Goal: Task Accomplishment & Management: Use online tool/utility

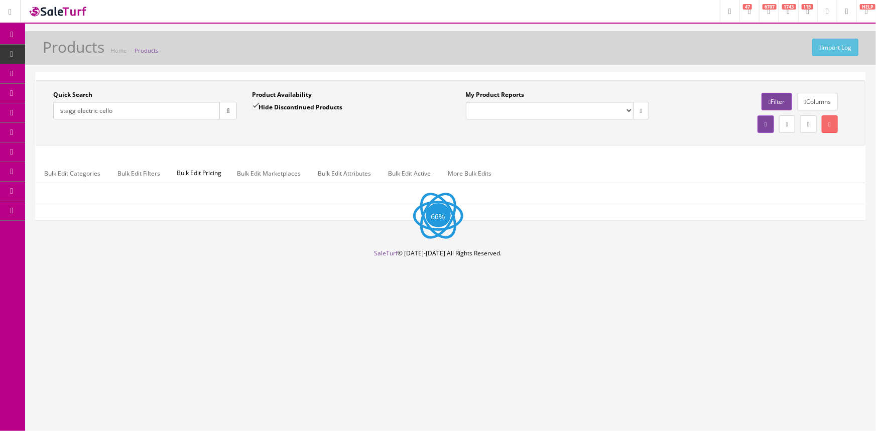
click at [158, 116] on input "stagg electric cello" at bounding box center [136, 111] width 167 height 18
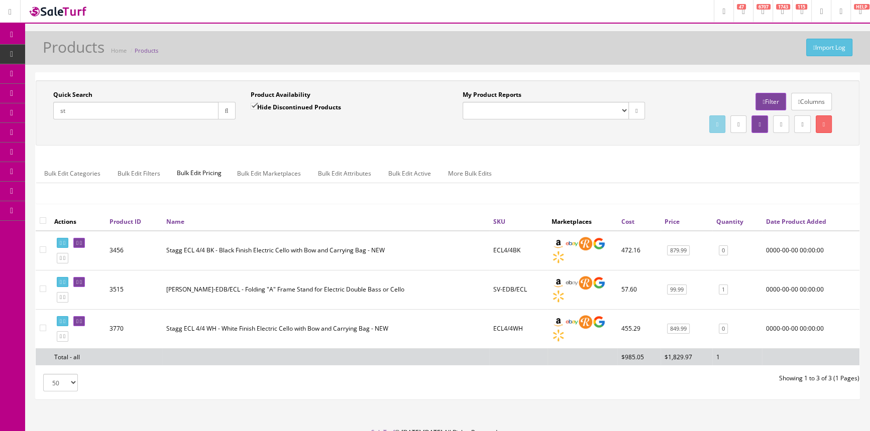
type input "s"
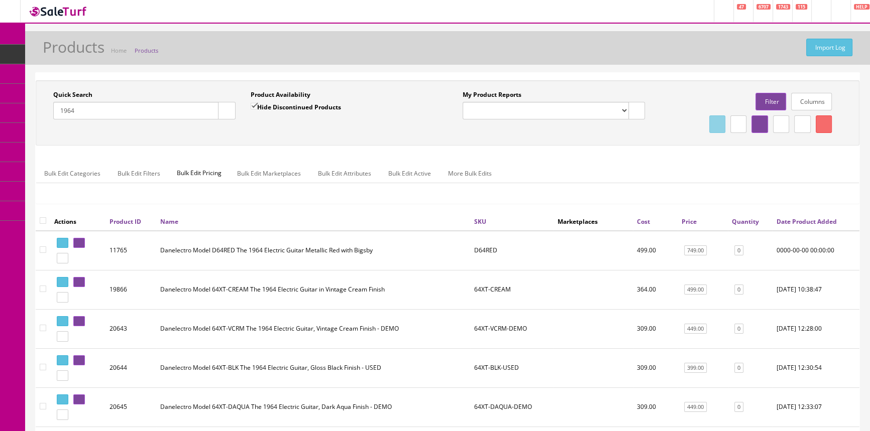
type input "1964"
click at [251, 107] on input "Hide Discontinued Products" at bounding box center [254, 106] width 7 height 7
checkbox input "false"
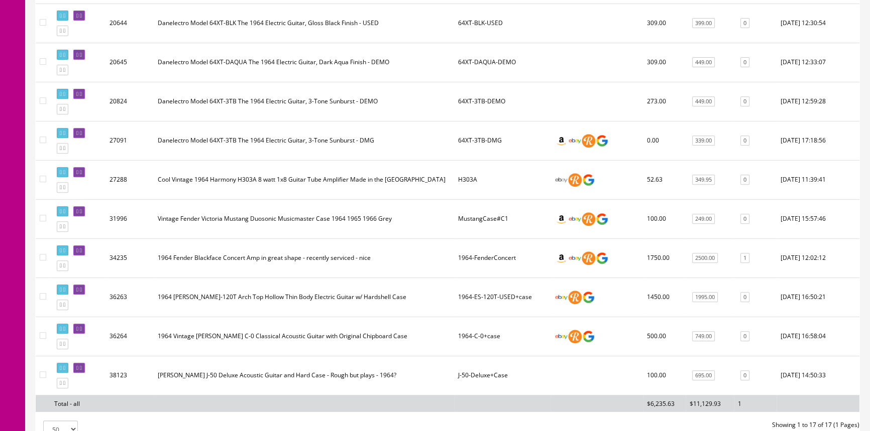
scroll to position [502, 0]
click at [85, 327] on link at bounding box center [79, 328] width 12 height 11
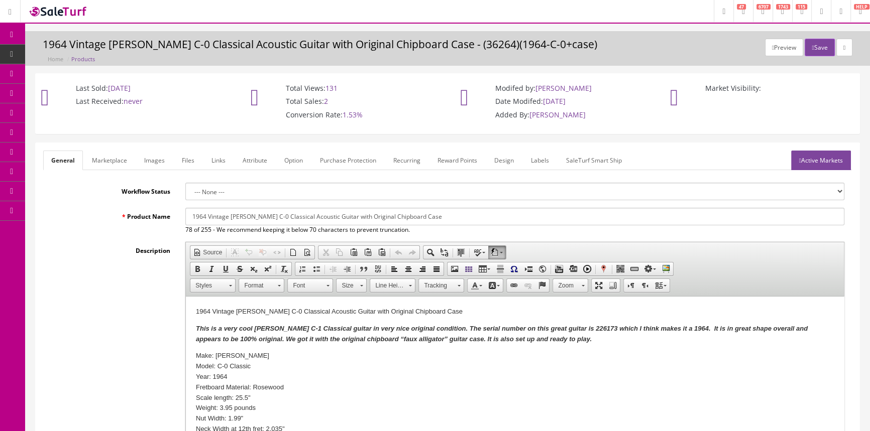
click at [155, 166] on link "Images" at bounding box center [154, 161] width 37 height 20
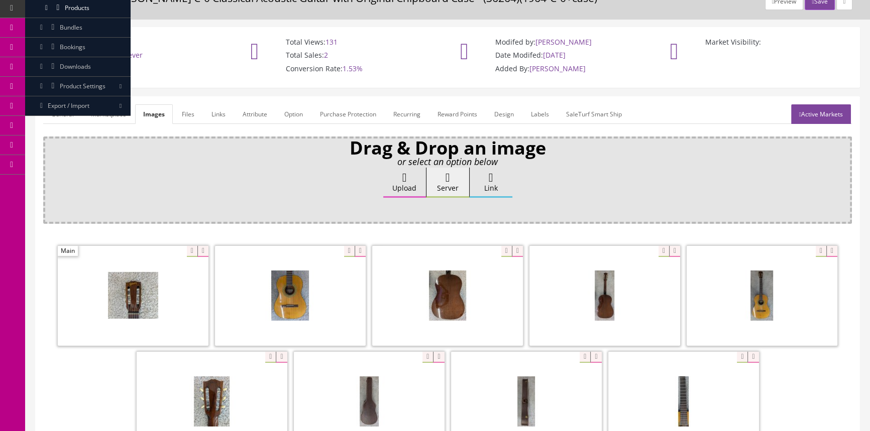
scroll to position [182, 0]
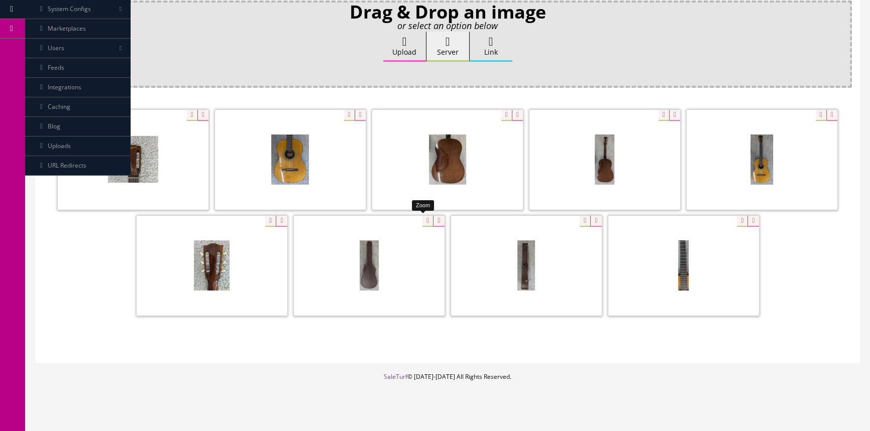
click at [418, 221] on div at bounding box center [369, 265] width 151 height 100
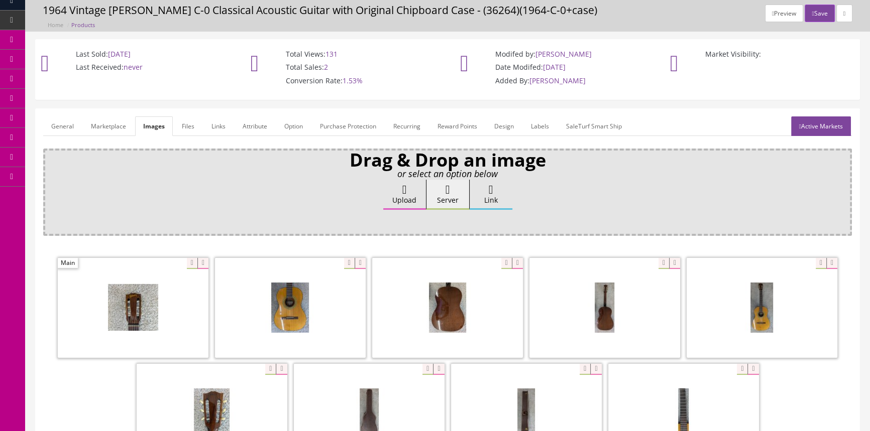
scroll to position [0, 0]
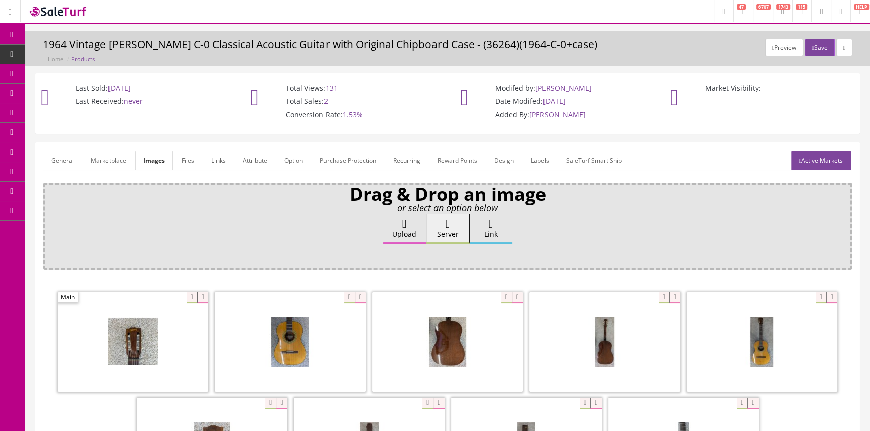
click at [97, 47] on link "Products" at bounding box center [77, 55] width 105 height 20
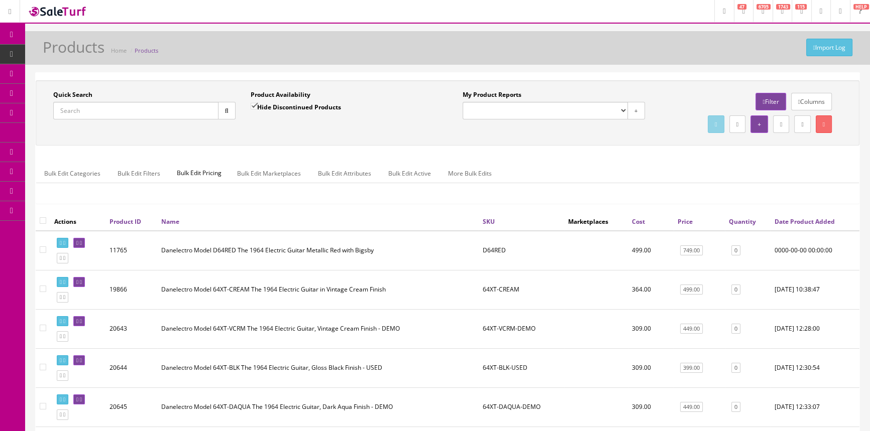
click at [148, 111] on input "Quick Search" at bounding box center [135, 111] width 165 height 18
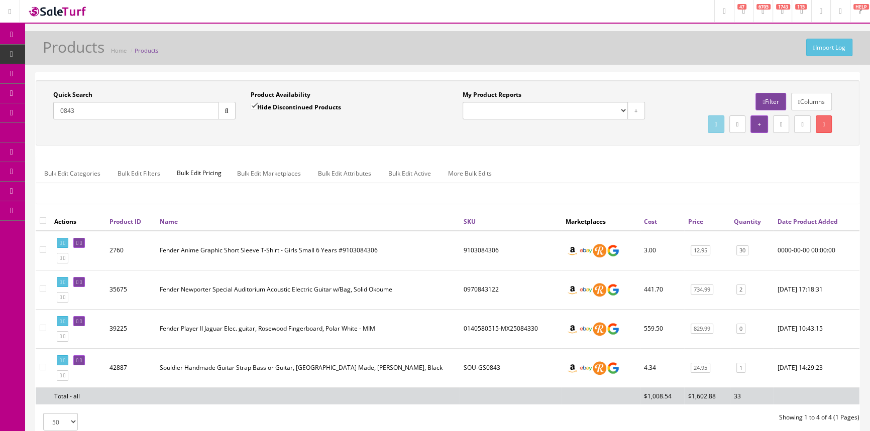
type input "0843"
click at [67, 205] on link "Report Builder" at bounding box center [77, 211] width 105 height 20
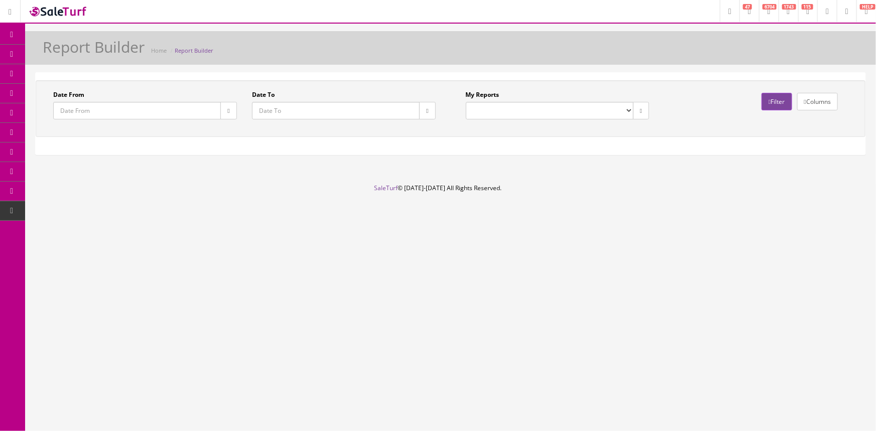
click at [593, 112] on select "Drawer Balancing Report" at bounding box center [550, 111] width 168 height 18
select select "133"
click at [466, 102] on select "Drawer Balancing Report" at bounding box center [550, 111] width 168 height 18
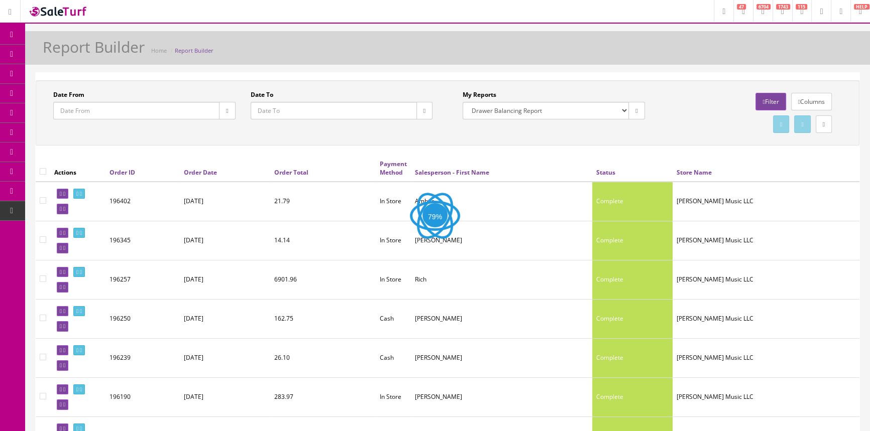
click at [423, 112] on icon "button" at bounding box center [424, 111] width 2 height 6
type input "2025-08-19"
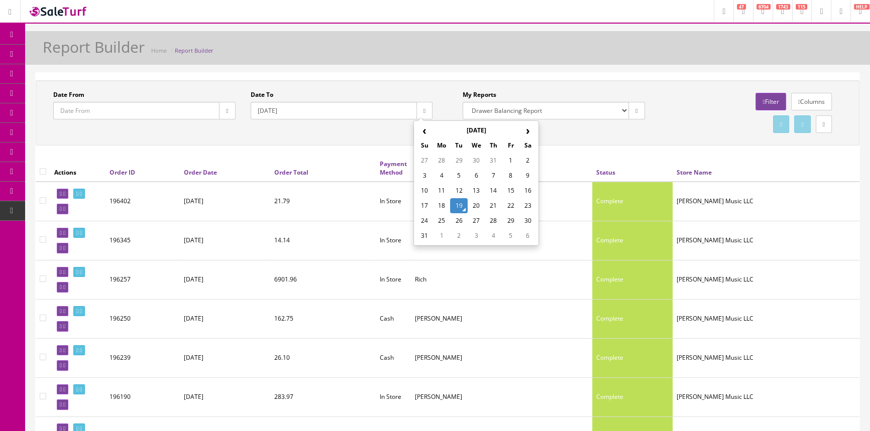
click at [461, 205] on td "19" at bounding box center [458, 205] width 17 height 15
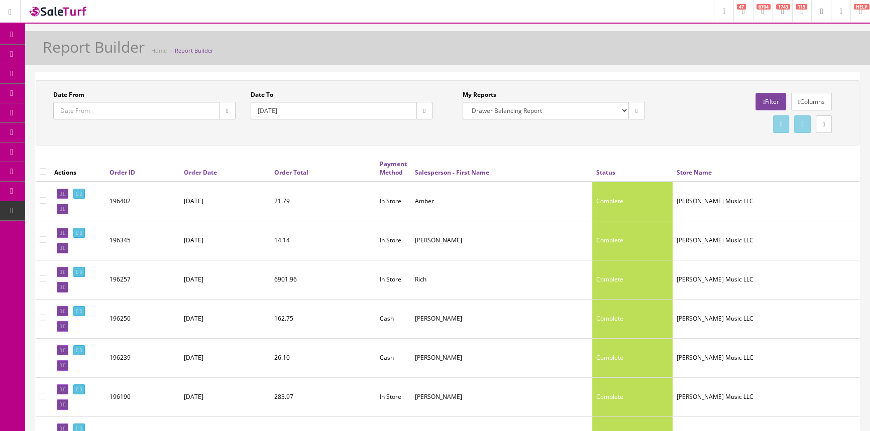
click at [226, 110] on icon "button" at bounding box center [227, 111] width 2 height 6
type input "2025-08-19"
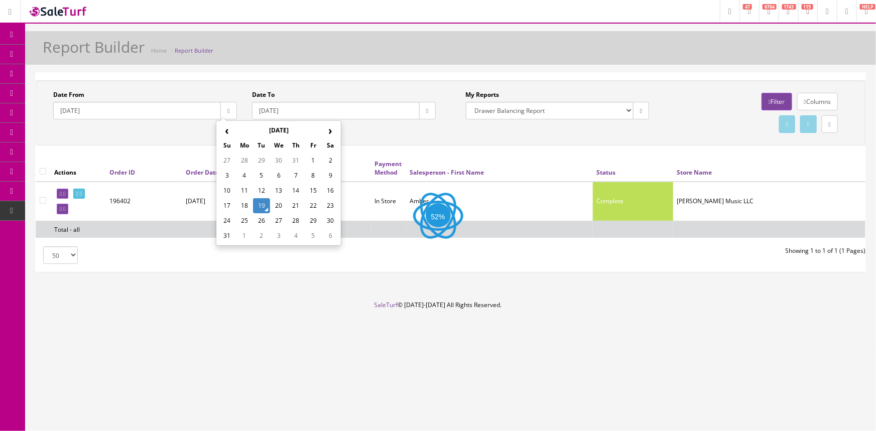
click at [259, 202] on td "19" at bounding box center [261, 205] width 17 height 15
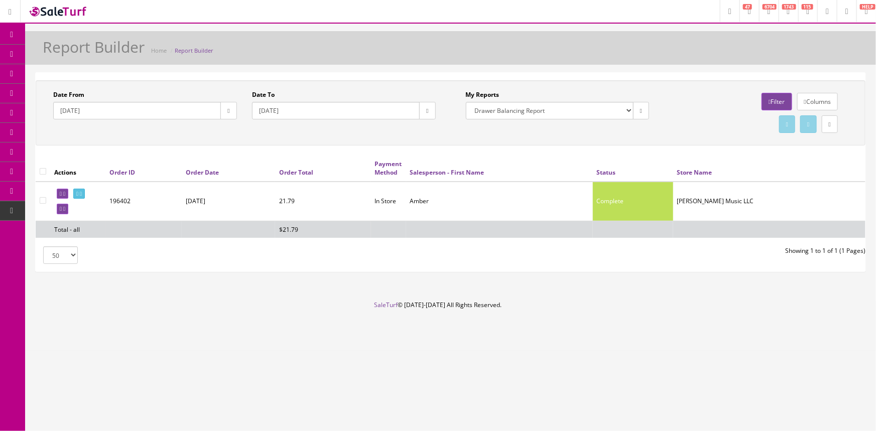
click at [83, 115] on span "Order List" at bounding box center [74, 112] width 28 height 9
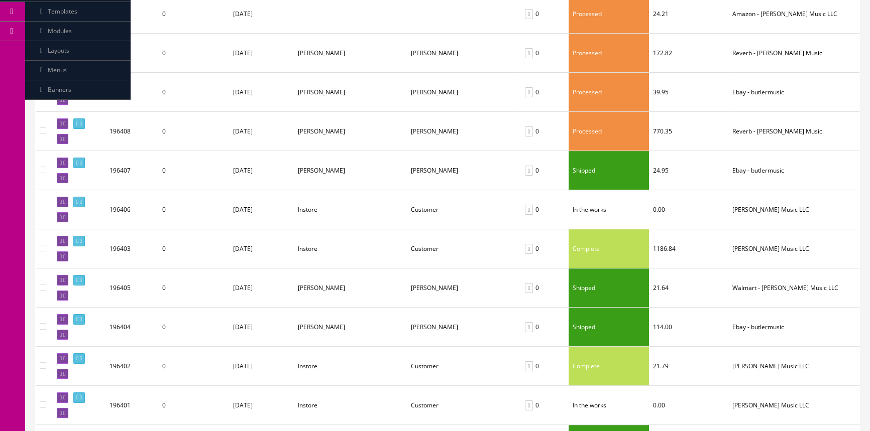
scroll to position [182, 0]
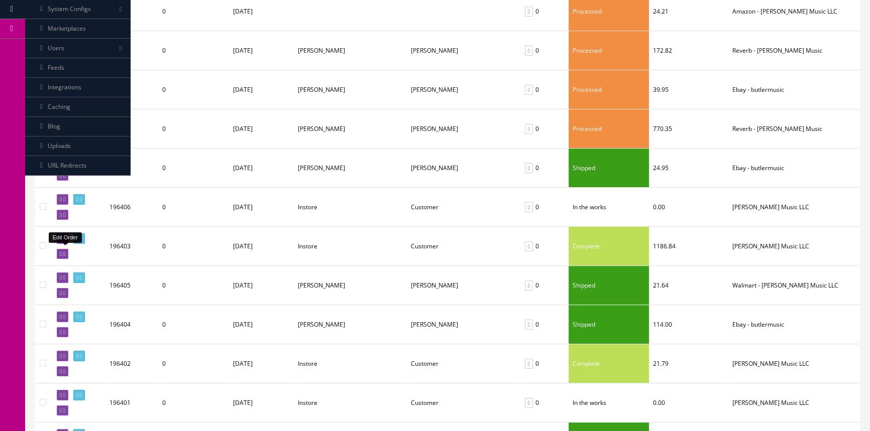
click at [60, 252] on icon at bounding box center [61, 255] width 2 height 6
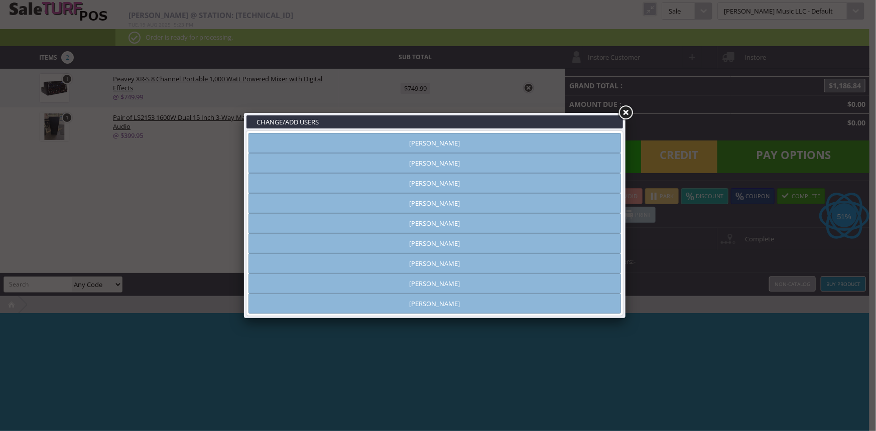
type input "[PERSON_NAME]"
click at [497, 143] on link "[PERSON_NAME]" at bounding box center [435, 143] width 373 height 20
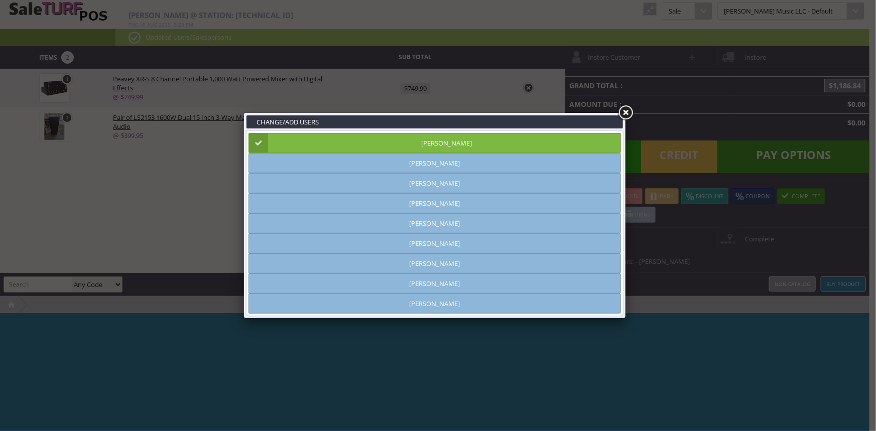
drag, startPoint x: 628, startPoint y: 113, endPoint x: 649, endPoint y: 38, distance: 78.1
click at [629, 105] on link at bounding box center [626, 113] width 18 height 18
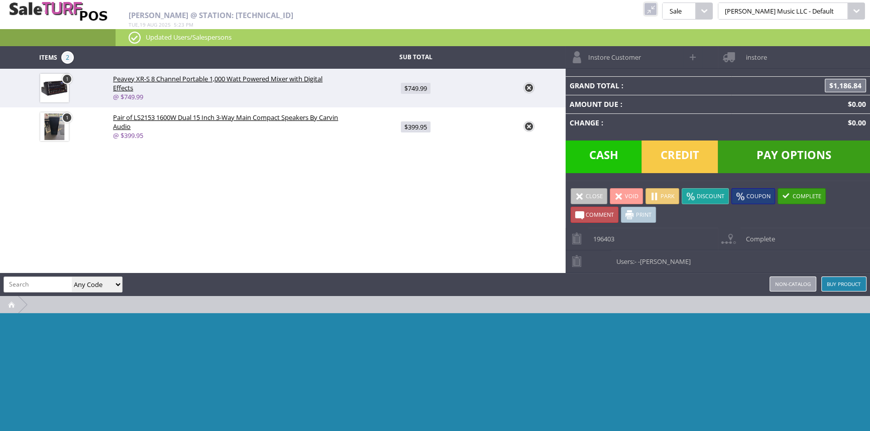
click at [689, 55] on span at bounding box center [694, 57] width 12 height 12
select select "6"
select select "1"
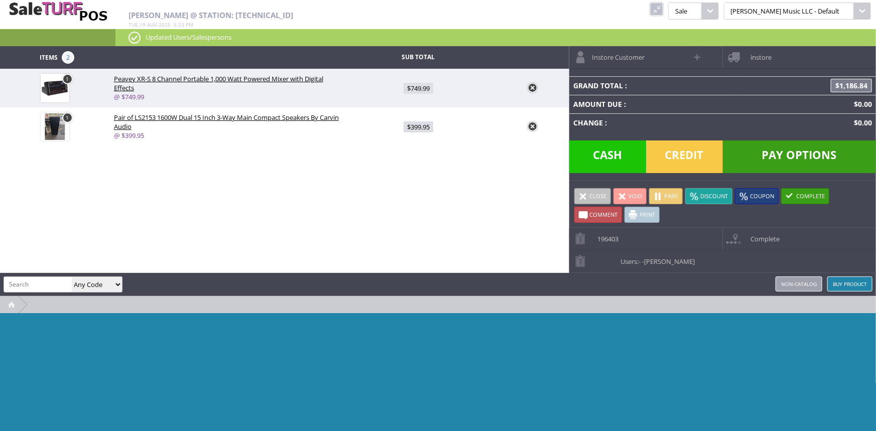
select select "6"
select select "1"
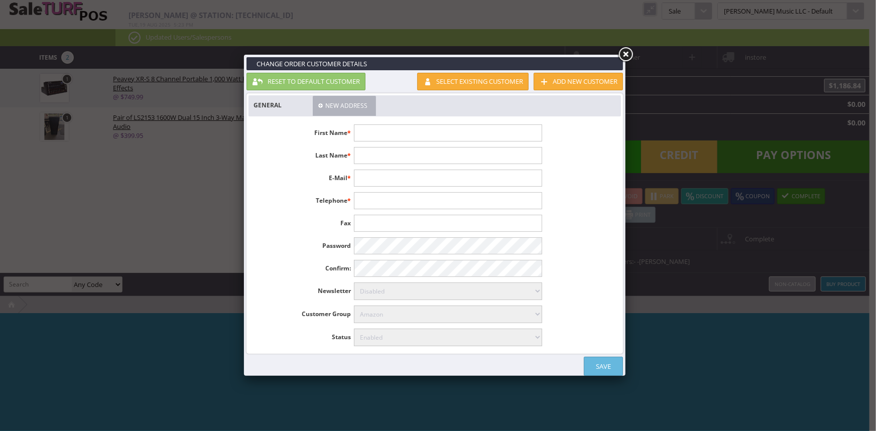
click at [425, 129] on input "text" at bounding box center [448, 133] width 188 height 17
type input "jimmy"
click at [613, 363] on link "Save" at bounding box center [603, 366] width 39 height 19
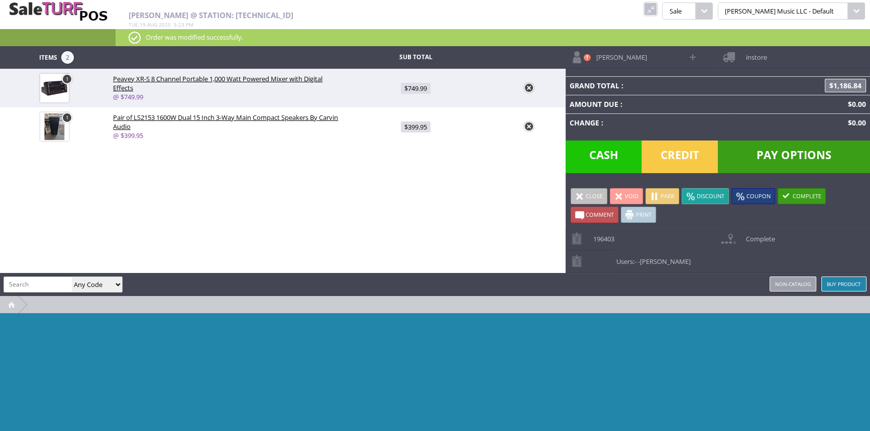
click at [798, 192] on link "Complete" at bounding box center [802, 196] width 48 height 16
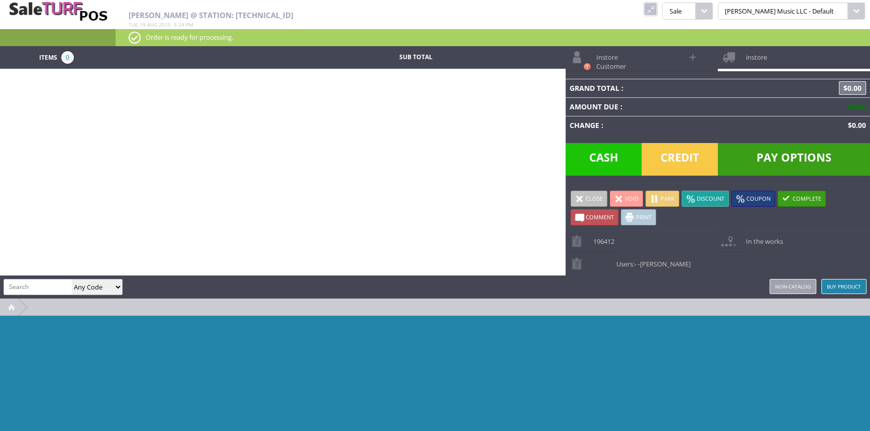
click at [657, 13] on link at bounding box center [650, 9] width 13 height 13
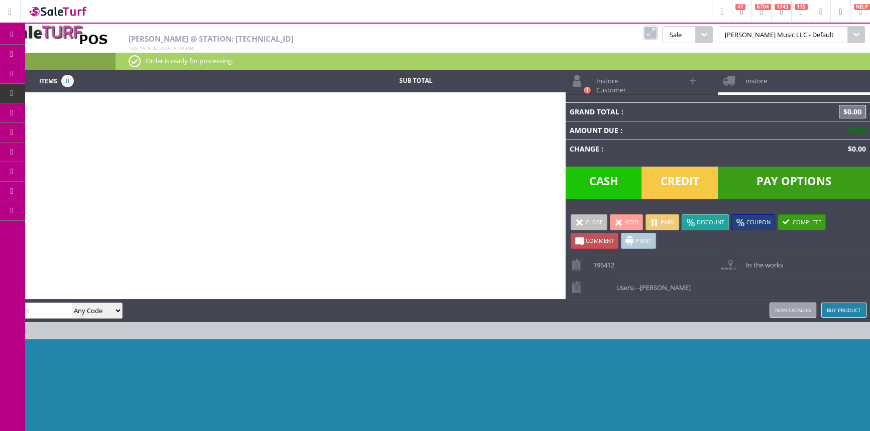
click at [80, 109] on span "Order List" at bounding box center [80, 113] width 30 height 9
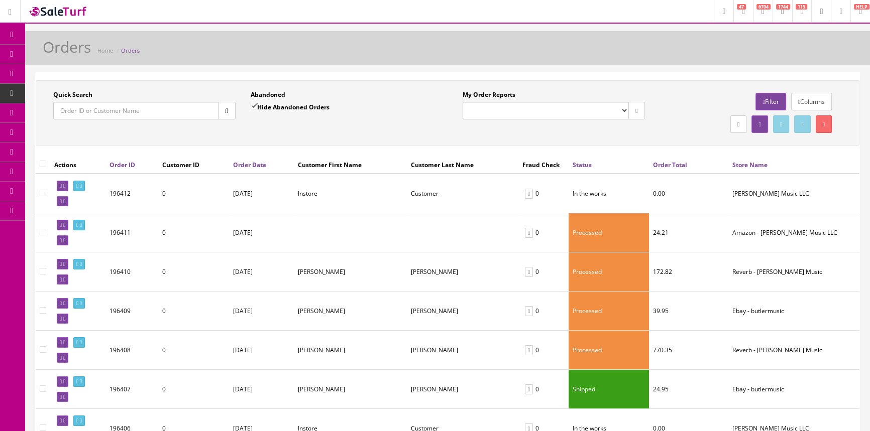
click at [75, 91] on span "POS Console" at bounding box center [78, 93] width 36 height 9
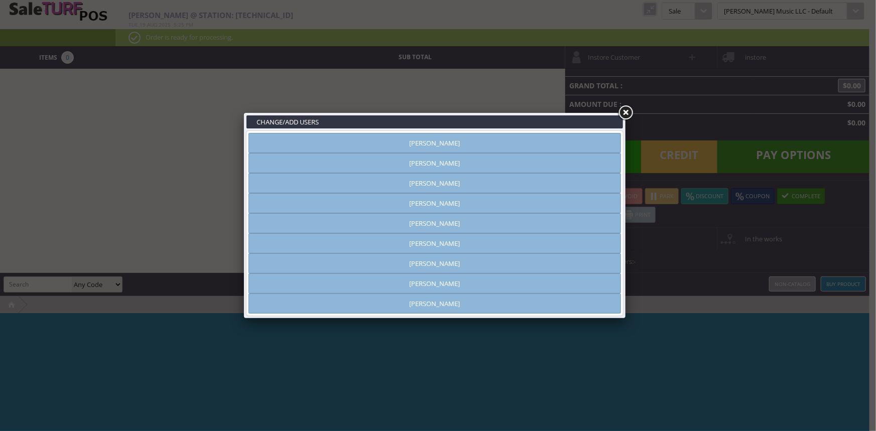
type input "[PERSON_NAME]"
click at [626, 109] on link at bounding box center [626, 113] width 18 height 18
